Goal: Task Accomplishment & Management: Use online tool/utility

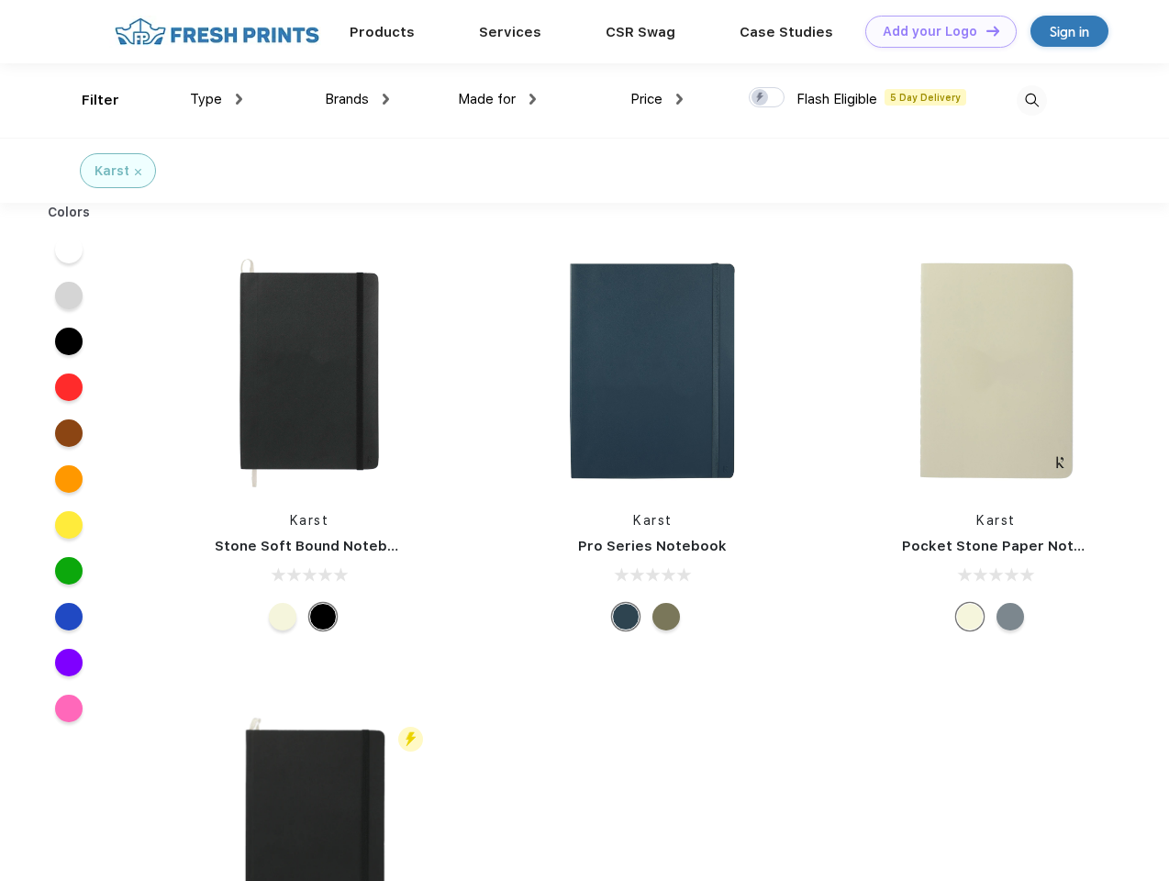
click at [934, 31] on link "Add your Logo Design Tool" at bounding box center [940, 32] width 151 height 32
click at [0, 0] on div "Design Tool" at bounding box center [0, 0] width 0 height 0
click at [984, 30] on link "Add your Logo Design Tool" at bounding box center [940, 32] width 151 height 32
click at [88, 100] on div "Filter" at bounding box center [101, 100] width 38 height 21
click at [216, 99] on span "Type" at bounding box center [206, 99] width 32 height 17
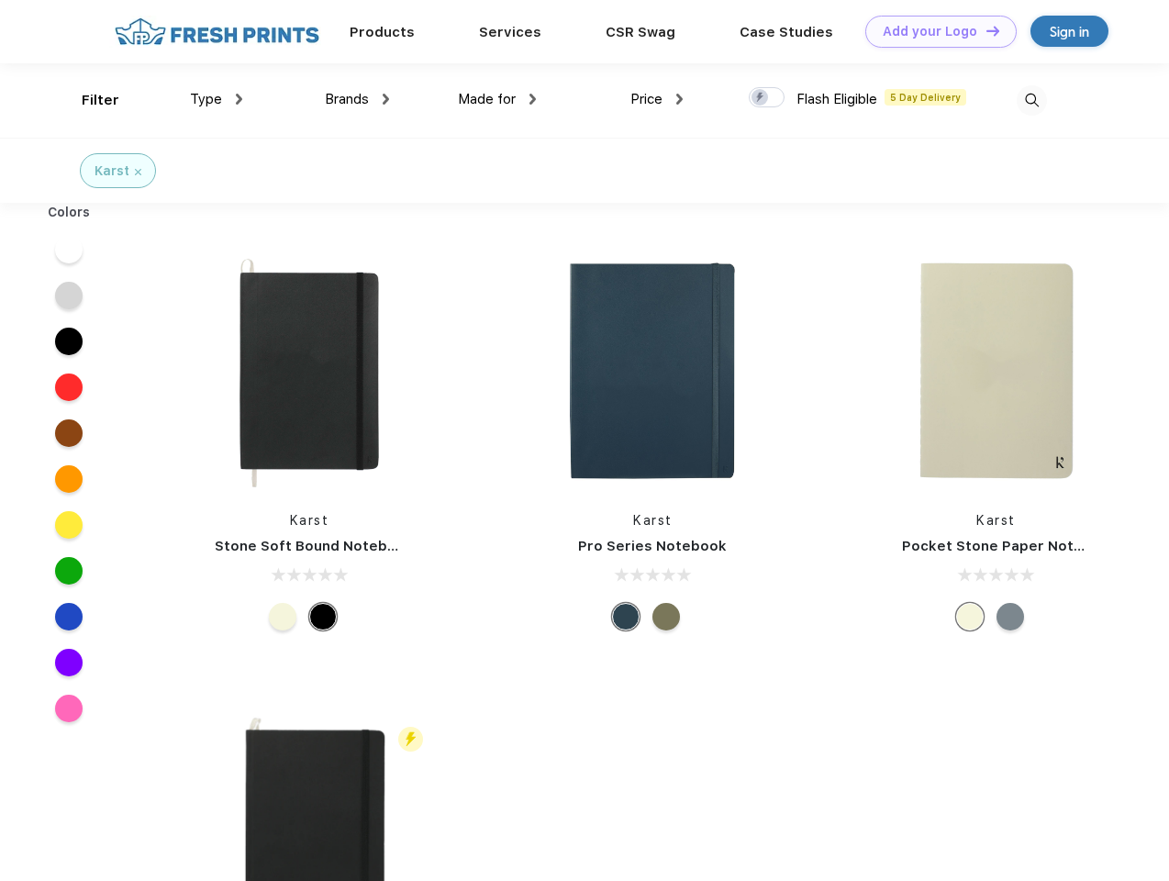
click at [357, 99] on span "Brands" at bounding box center [347, 99] width 44 height 17
click at [497, 99] on span "Made for" at bounding box center [487, 99] width 58 height 17
click at [657, 99] on span "Price" at bounding box center [646, 99] width 32 height 17
click at [767, 98] on div at bounding box center [767, 97] width 36 height 20
click at [761, 98] on input "checkbox" at bounding box center [755, 92] width 12 height 12
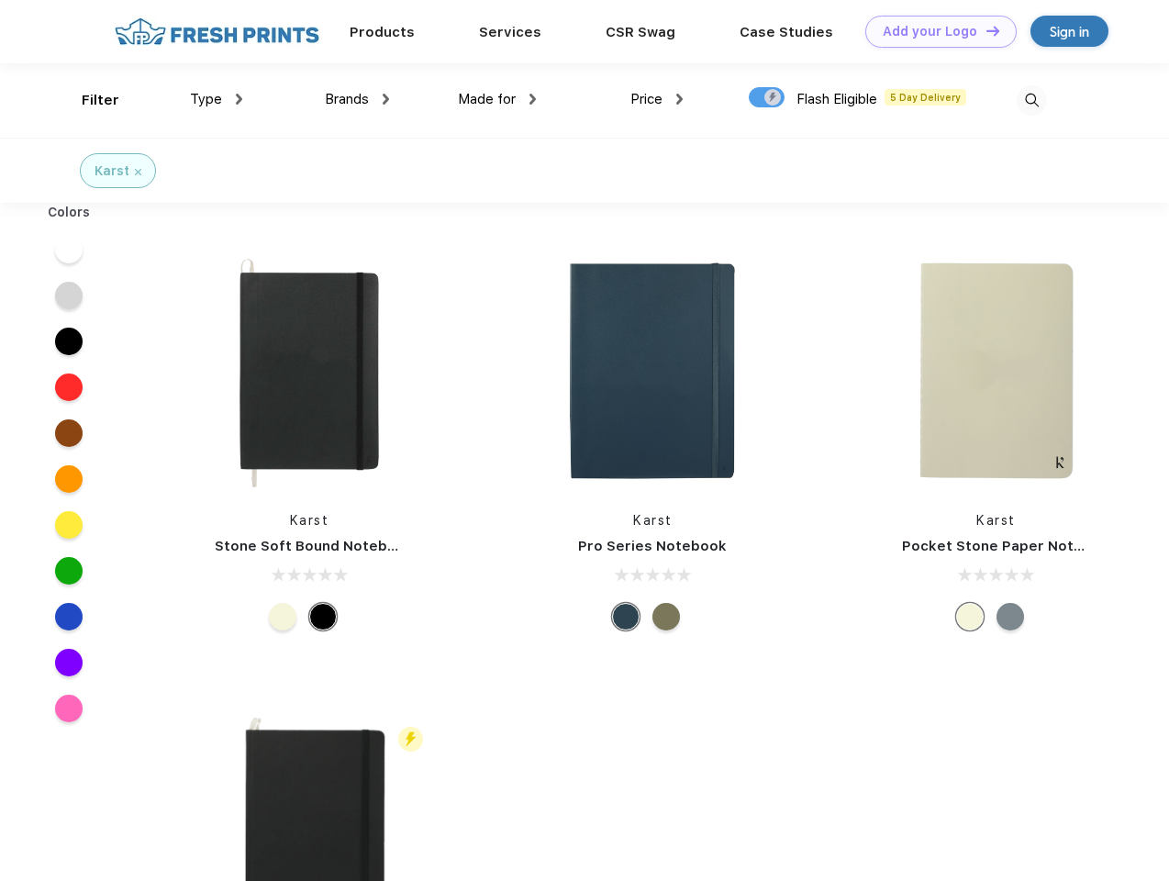
click at [1031, 100] on img at bounding box center [1031, 100] width 30 height 30
